Goal: Information Seeking & Learning: Learn about a topic

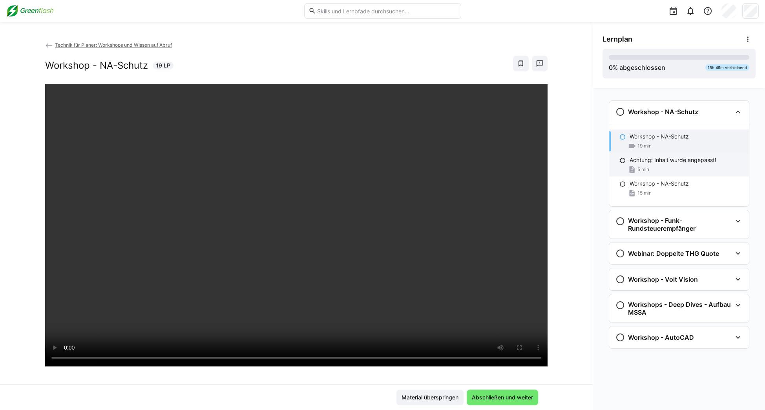
click at [516, 162] on p "Achtung: Inhalt wurde angepasst!" at bounding box center [673, 160] width 87 height 8
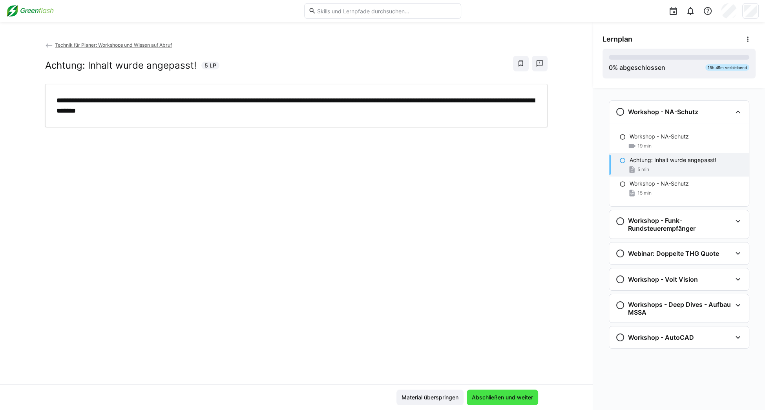
click at [509, 400] on span "Abschließen und weiter" at bounding box center [503, 398] width 64 height 8
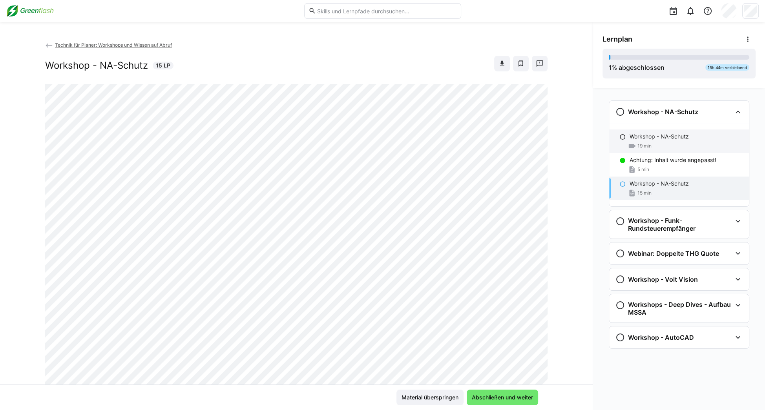
click at [516, 135] on p "Workshop - NA-Schutz" at bounding box center [659, 137] width 59 height 8
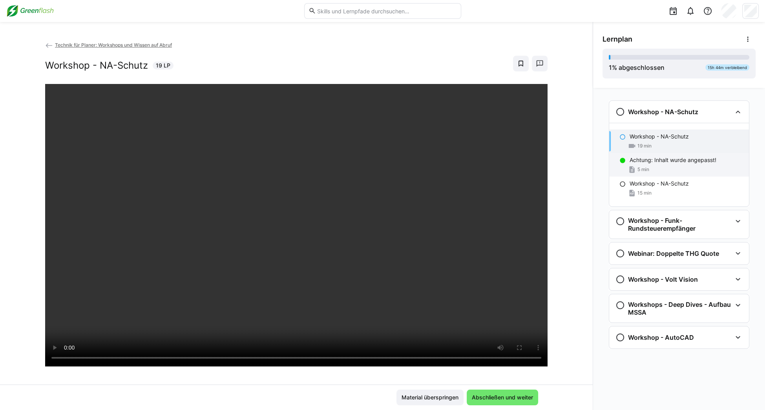
click at [516, 164] on div "Achtung: Inhalt wurde angepasst! 5 min" at bounding box center [679, 165] width 140 height 24
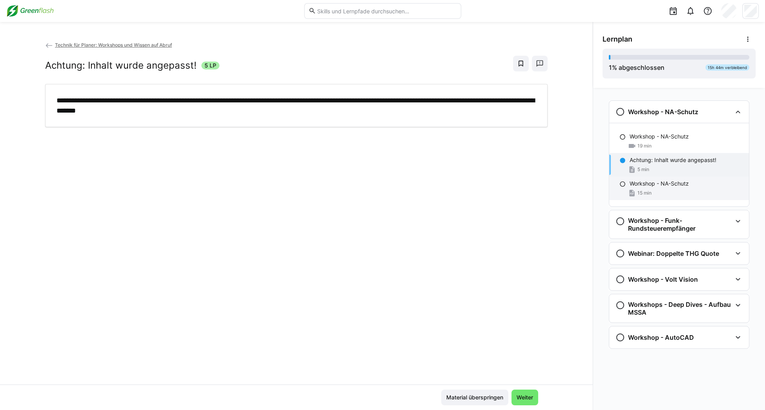
click at [516, 189] on div "15 min" at bounding box center [640, 193] width 24 height 8
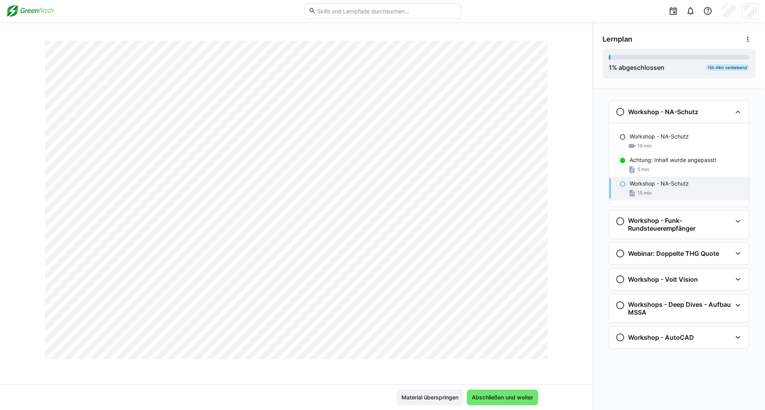
scroll to position [2851, 0]
click at [516, 232] on h3 "Workshop - Funk-Rundsteuerempfänger" at bounding box center [680, 225] width 104 height 16
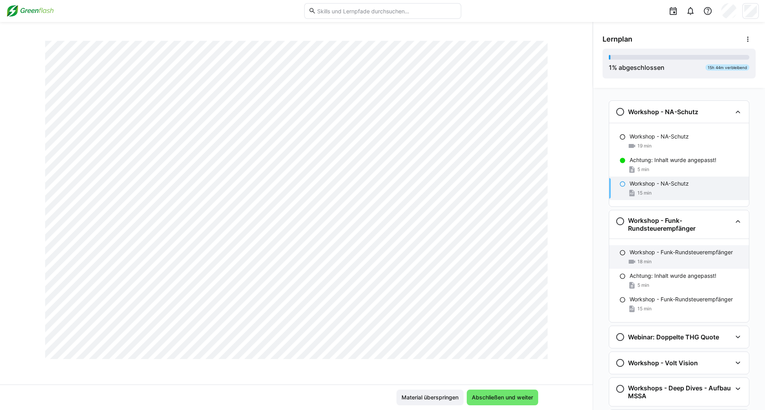
click at [516, 262] on div "18 min" at bounding box center [686, 262] width 113 height 8
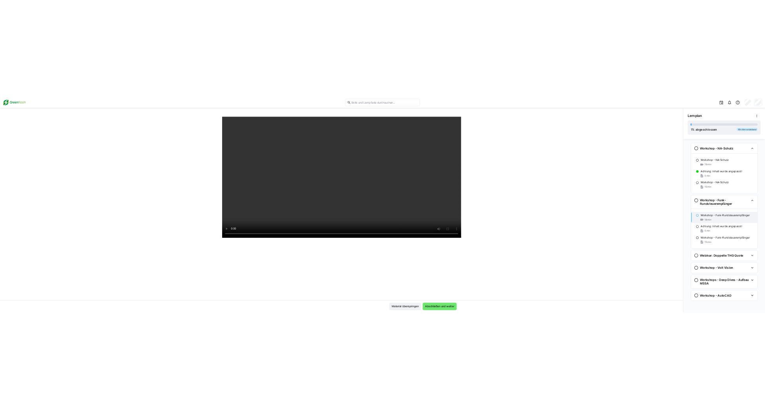
scroll to position [4, 0]
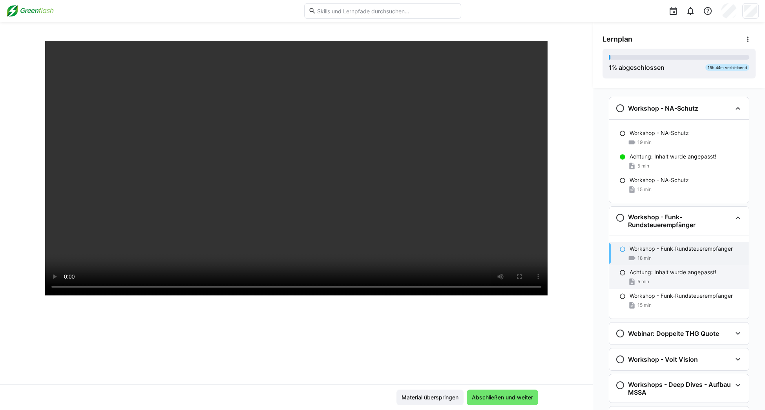
click at [516, 282] on div "5 min" at bounding box center [686, 282] width 113 height 8
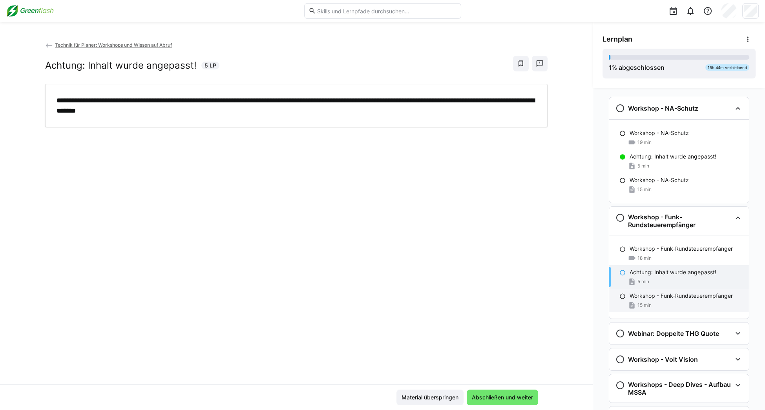
click at [516, 303] on div "15 min" at bounding box center [686, 305] width 113 height 8
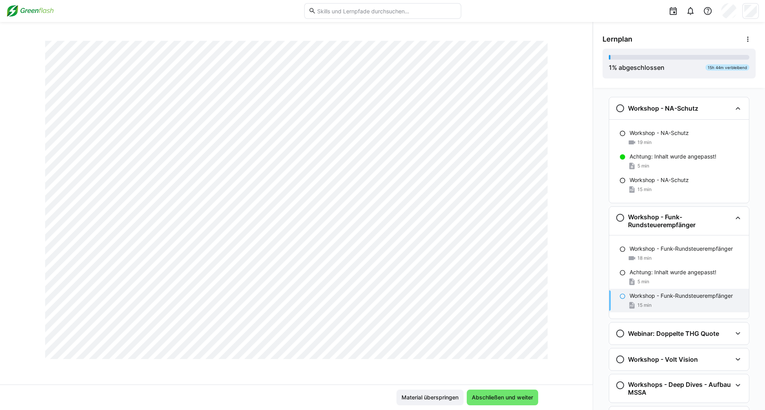
scroll to position [1418, 0]
click at [508, 395] on span "Abschließen und weiter" at bounding box center [503, 398] width 64 height 8
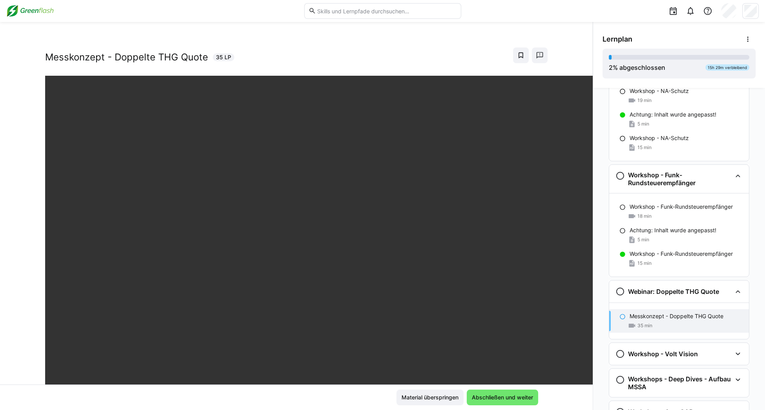
scroll to position [40, 0]
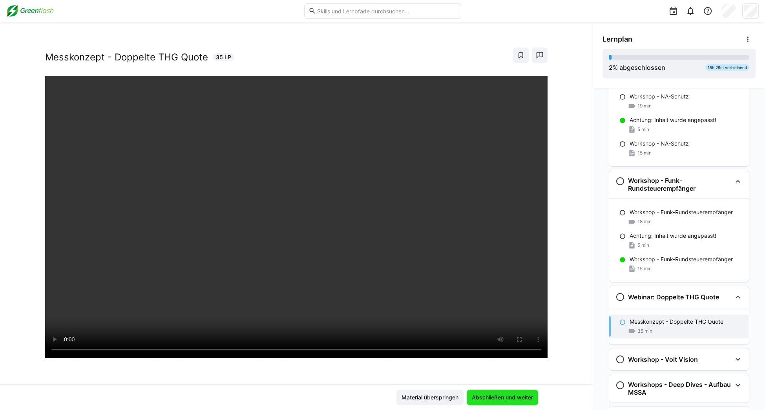
click at [513, 400] on span "Abschließen und weiter" at bounding box center [503, 398] width 64 height 8
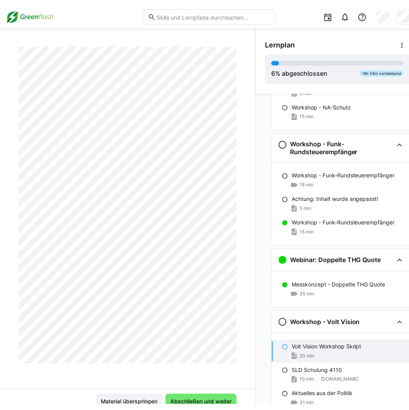
scroll to position [7207, 0]
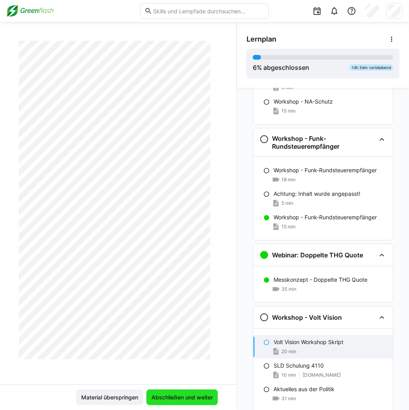
click at [184, 400] on span "Abschließen und weiter" at bounding box center [182, 398] width 64 height 8
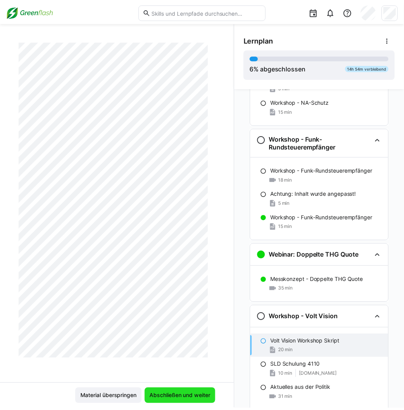
scroll to position [0, 0]
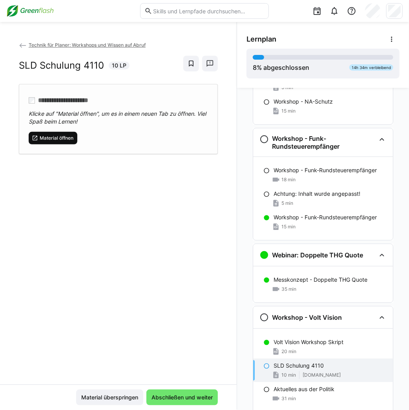
click at [72, 140] on span "Material öffnen" at bounding box center [56, 138] width 35 height 6
click at [60, 136] on span "Material öffnen" at bounding box center [56, 138] width 35 height 6
click at [195, 396] on span "Abschließen und weiter" at bounding box center [182, 398] width 64 height 8
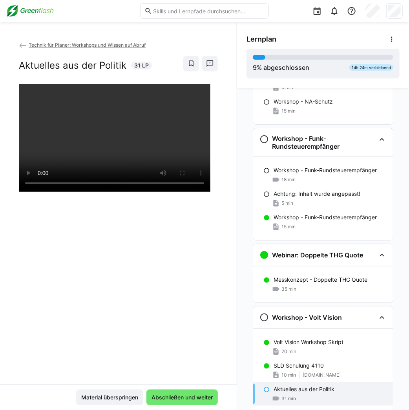
drag, startPoint x: 152, startPoint y: 244, endPoint x: 158, endPoint y: 236, distance: 10.5
click at [152, 244] on div at bounding box center [118, 289] width 199 height 410
click at [40, 10] on img at bounding box center [29, 11] width 47 height 13
